Goal: Task Accomplishment & Management: Use online tool/utility

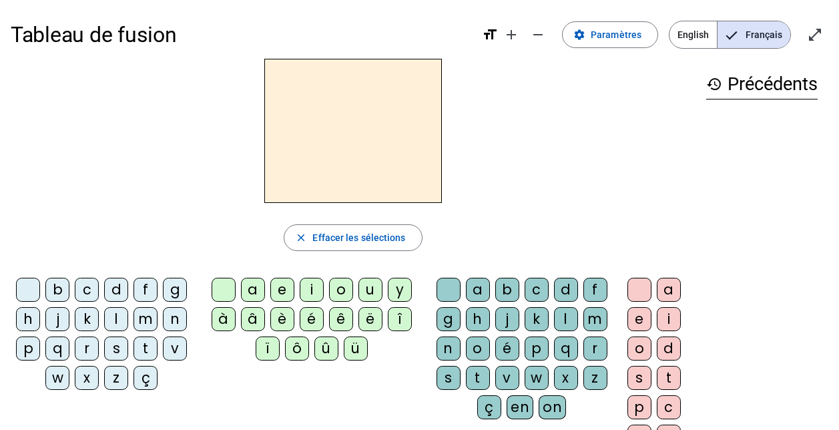
click at [616, 125] on div at bounding box center [353, 131] width 685 height 144
click at [687, 38] on span "English" at bounding box center [692, 34] width 47 height 27
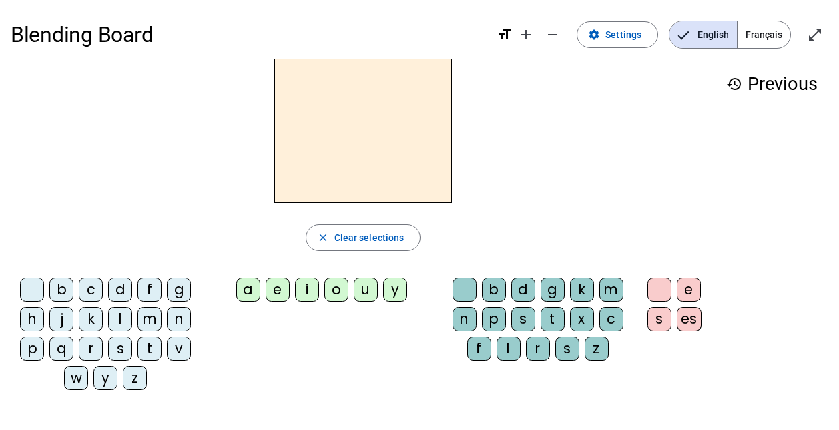
click at [761, 40] on span "Français" at bounding box center [763, 34] width 53 height 27
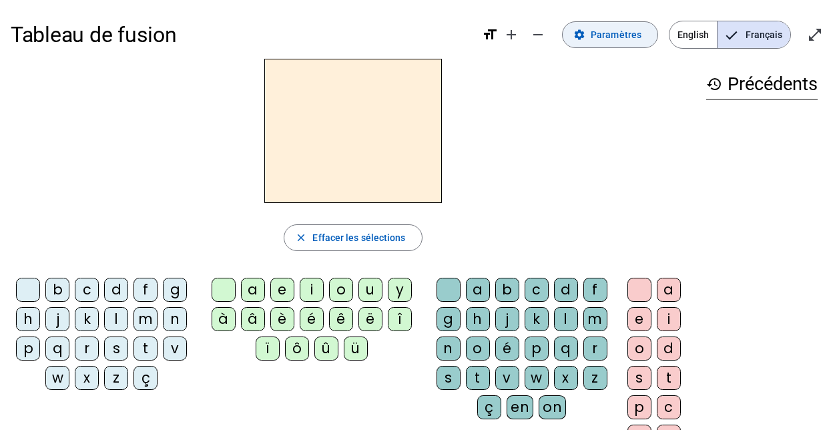
click at [617, 40] on span "Paramètres" at bounding box center [616, 35] width 51 height 16
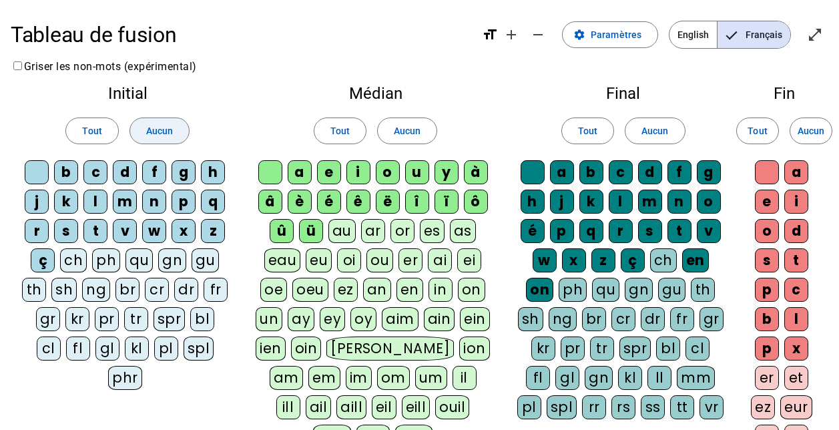
click at [151, 129] on span "Aucun" at bounding box center [159, 131] width 27 height 16
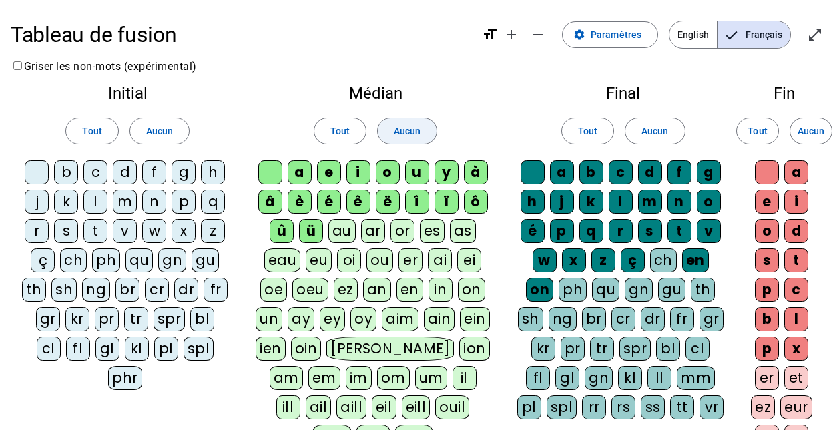
click at [401, 131] on span "Aucun" at bounding box center [407, 131] width 27 height 16
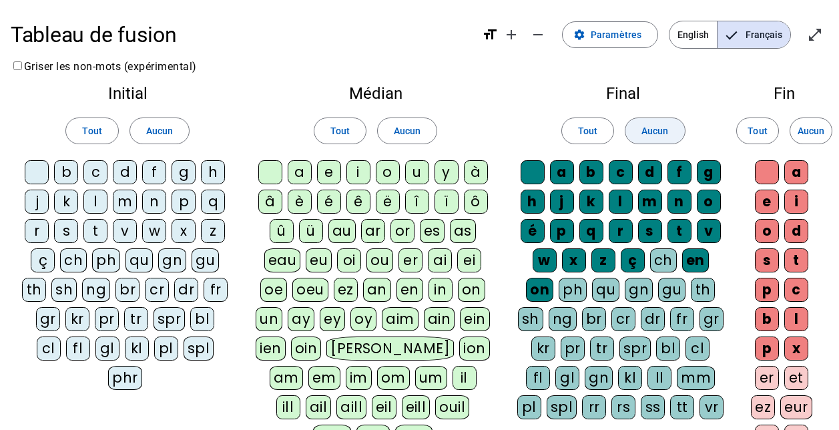
click at [653, 139] on span at bounding box center [654, 131] width 59 height 32
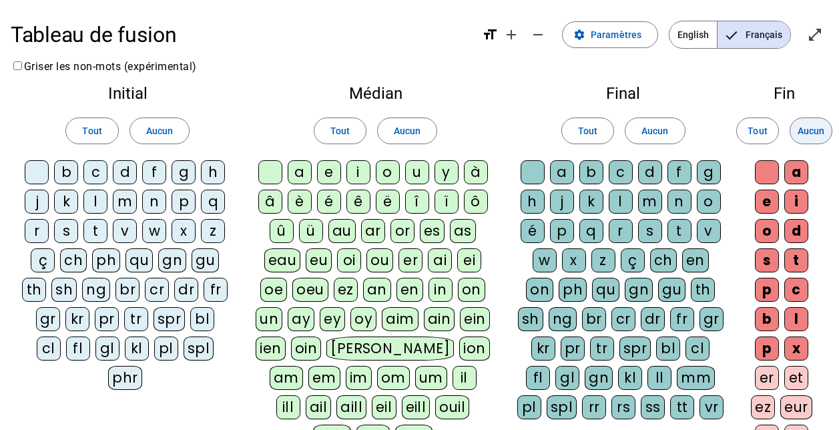
click at [818, 125] on span "Aucun" at bounding box center [811, 131] width 27 height 16
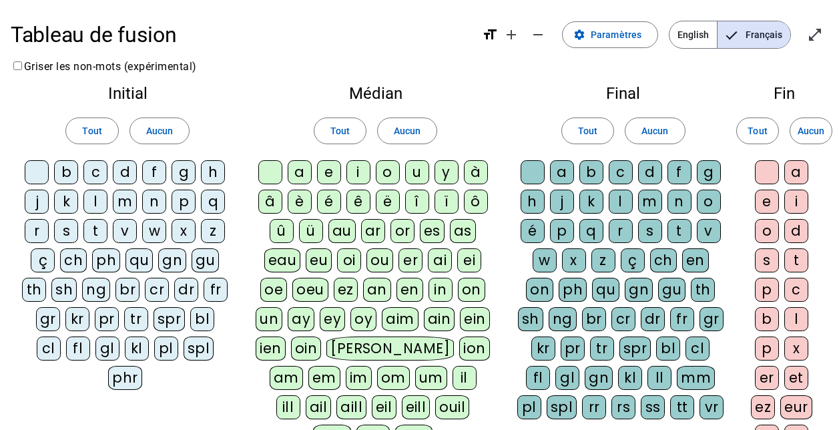
click at [143, 259] on div "qu" at bounding box center [138, 260] width 27 height 24
click at [75, 228] on div "s" at bounding box center [66, 231] width 24 height 24
click at [156, 202] on div "n" at bounding box center [154, 202] width 24 height 24
click at [367, 172] on div "i" at bounding box center [358, 172] width 24 height 24
click at [334, 166] on div "e" at bounding box center [329, 172] width 24 height 24
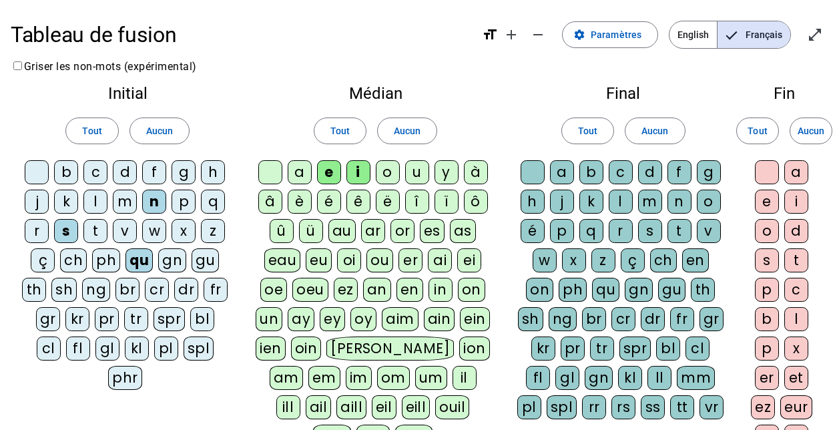
scroll to position [289, 0]
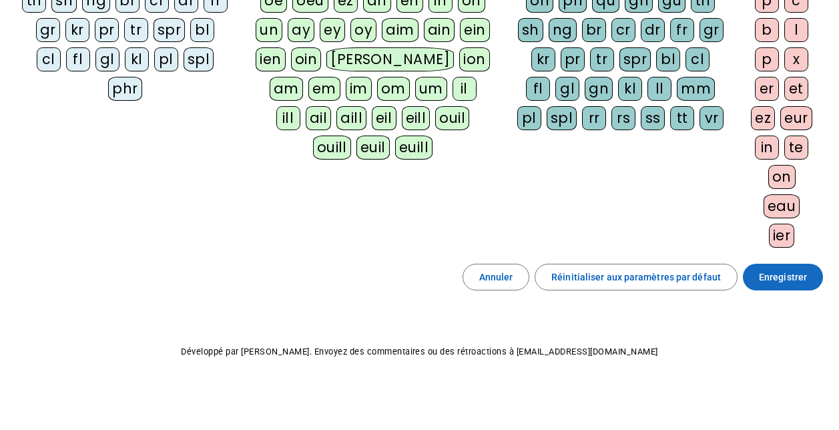
click at [784, 270] on span "Enregistrer" at bounding box center [783, 277] width 48 height 16
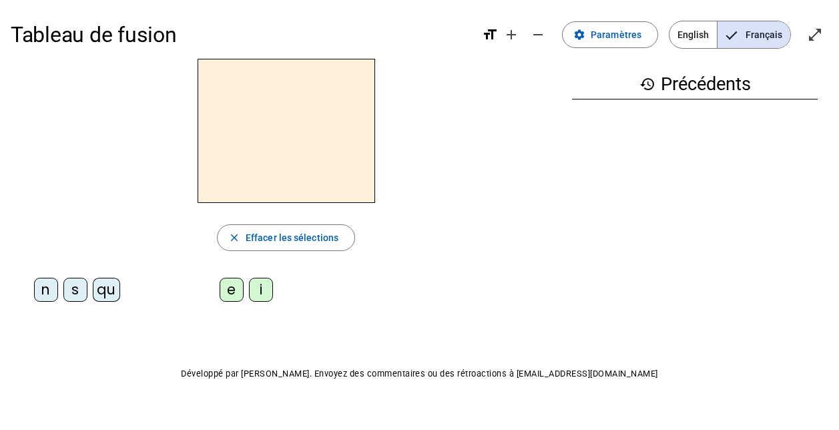
click at [115, 285] on div "qu" at bounding box center [106, 290] width 27 height 24
click at [262, 279] on div "i" at bounding box center [261, 290] width 24 height 24
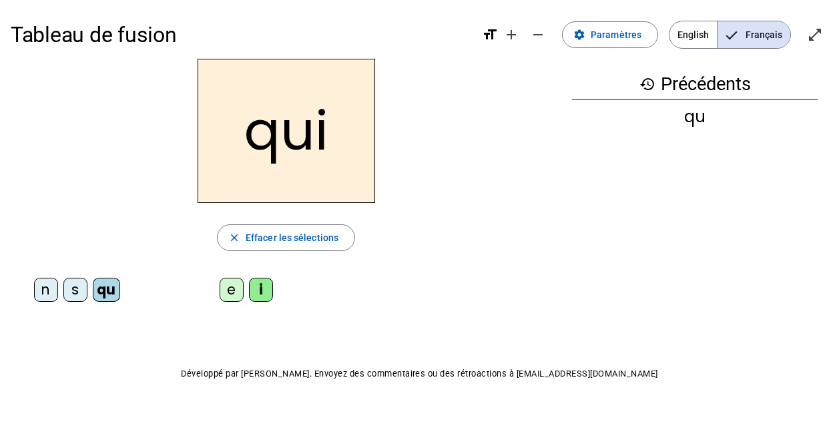
click at [75, 288] on div "s" at bounding box center [75, 290] width 24 height 24
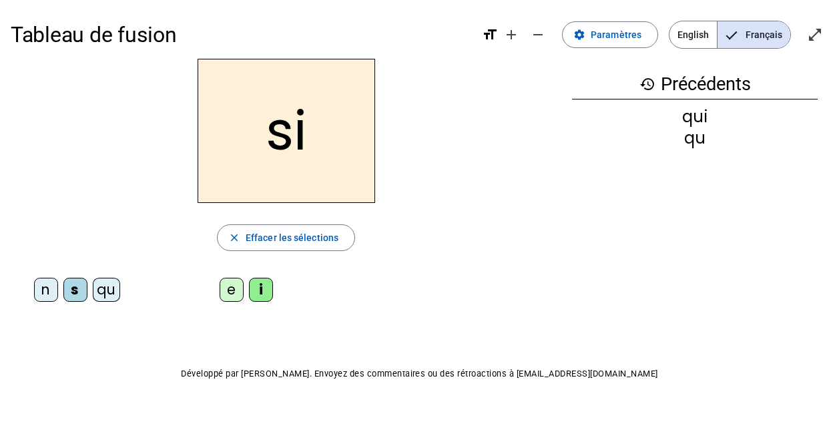
click at [49, 286] on div "n" at bounding box center [46, 290] width 24 height 24
click at [229, 286] on div "e" at bounding box center [232, 290] width 24 height 24
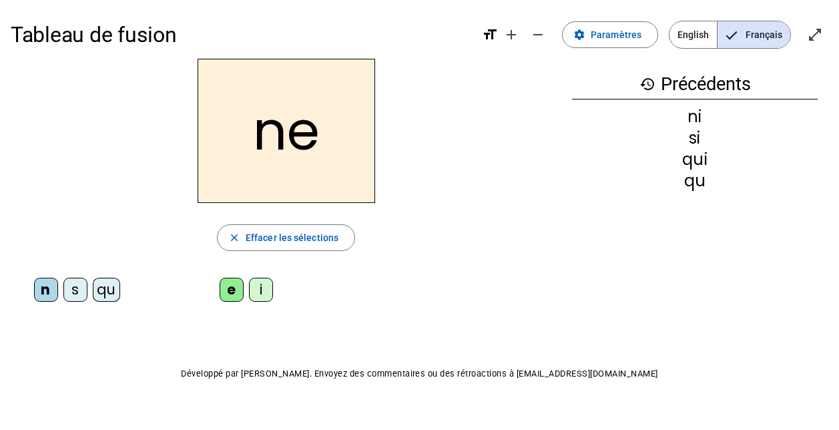
click at [80, 283] on div "s" at bounding box center [75, 290] width 24 height 24
